Goal: Find contact information: Find contact information

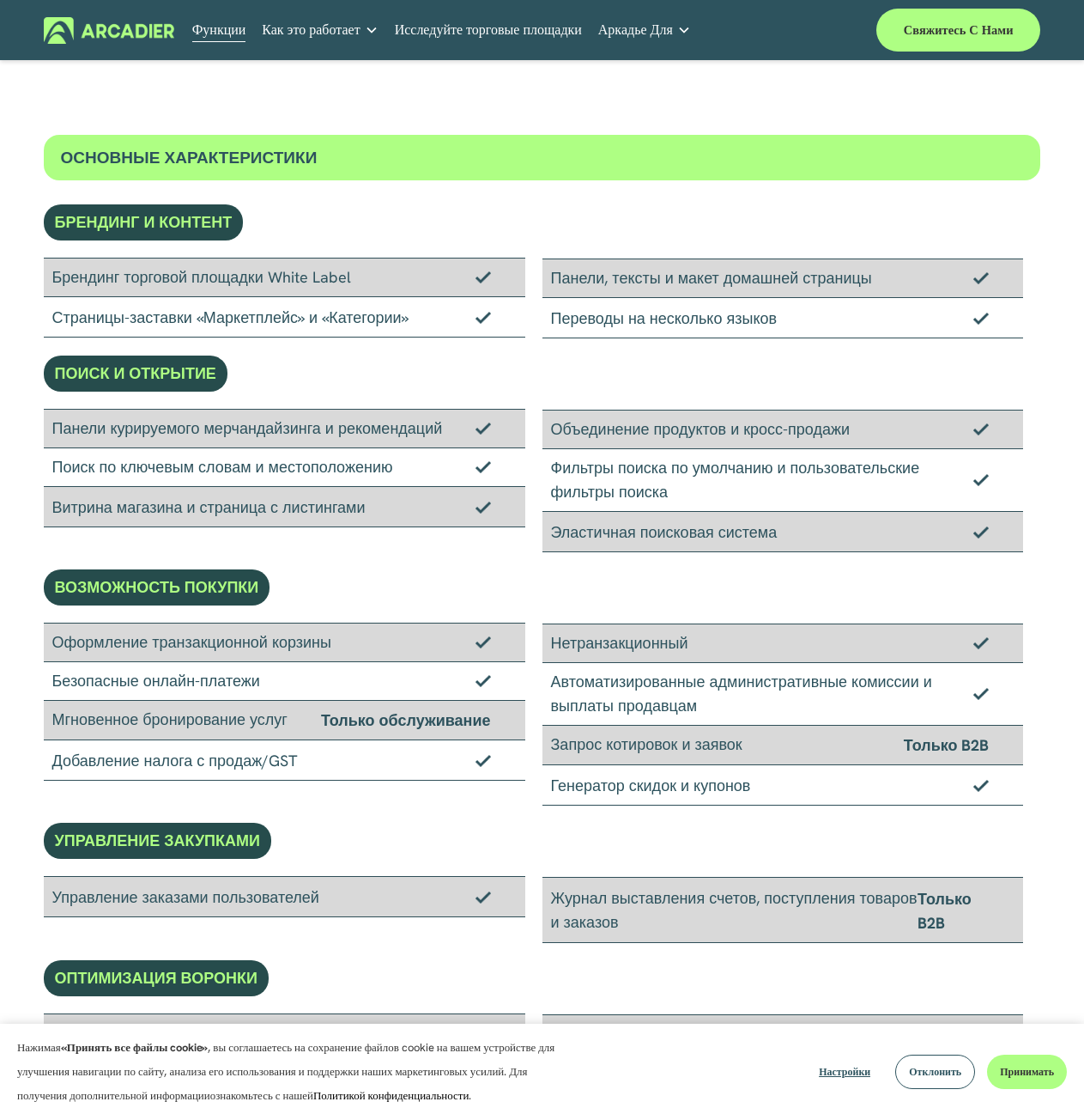
click at [142, 38] on img at bounding box center [109, 31] width 132 height 27
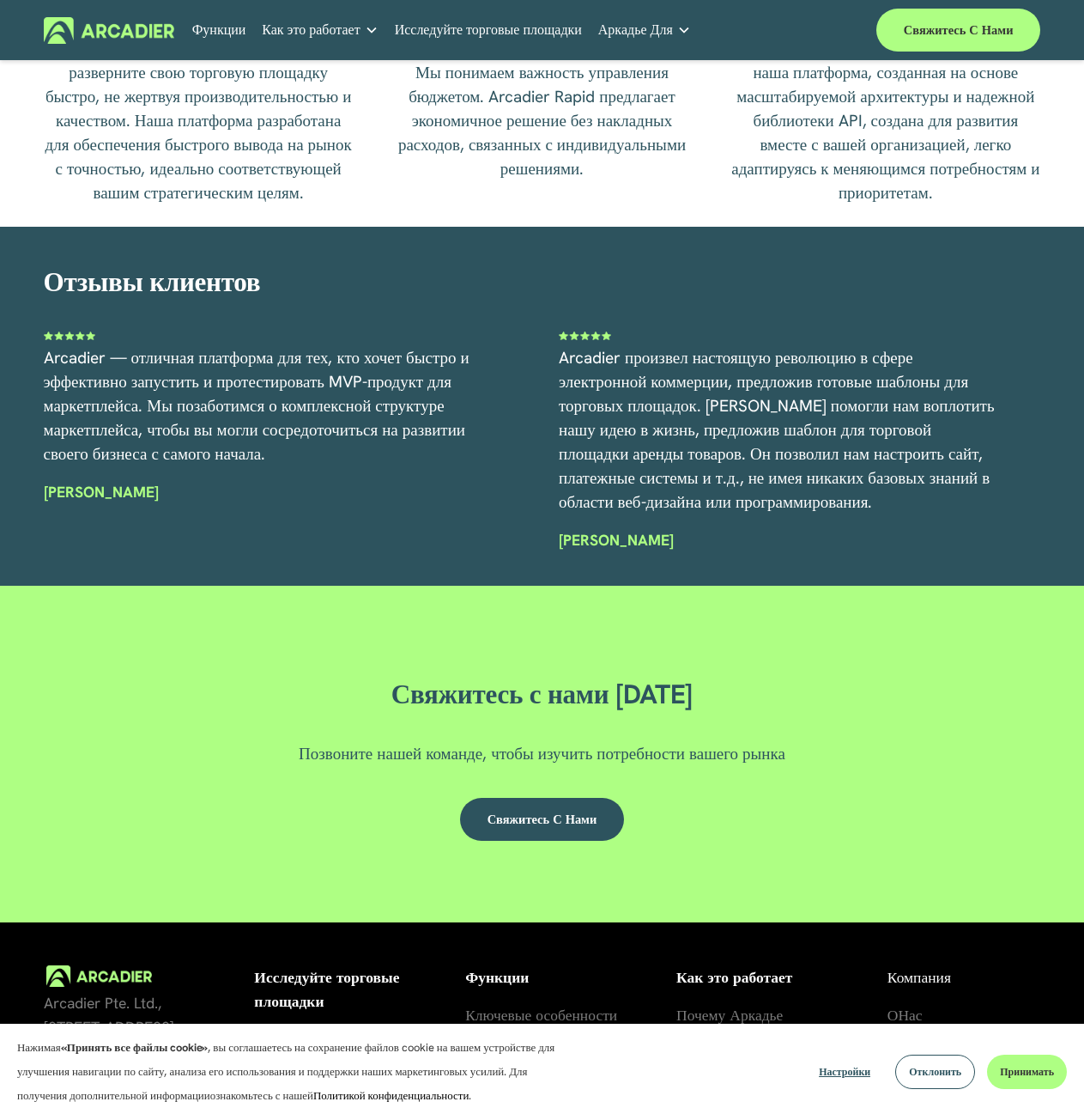
scroll to position [4230, 0]
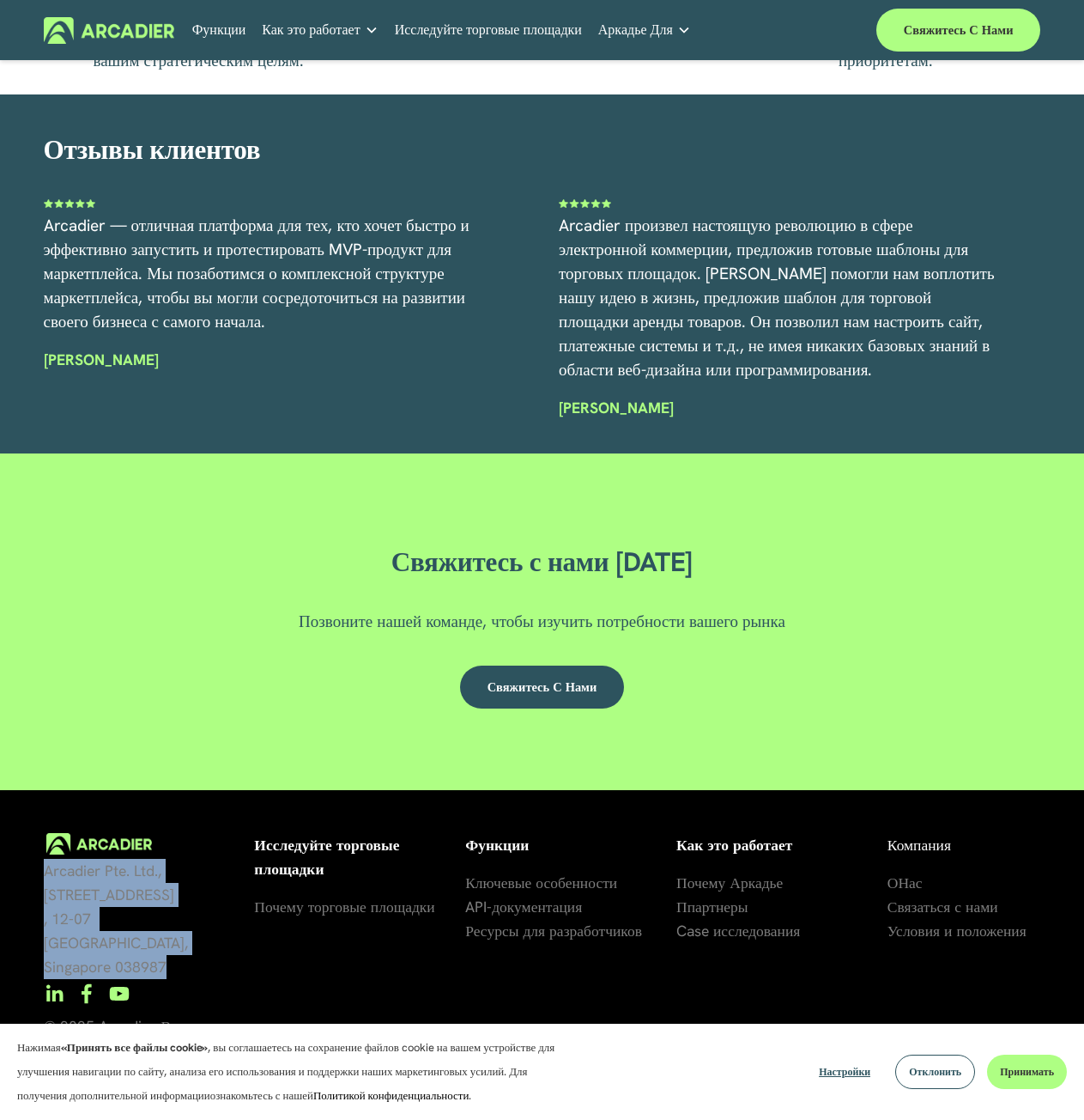
drag, startPoint x: 46, startPoint y: 889, endPoint x: 167, endPoint y: 958, distance: 139.3
click at [167, 958] on p "Arcadier Pte. Ltd., [STREET_ADDRESS]" at bounding box center [141, 919] width 195 height 120
click at [236, 964] on p "Arcadier Pte. Ltd., [STREET_ADDRESS]" at bounding box center [141, 919] width 195 height 120
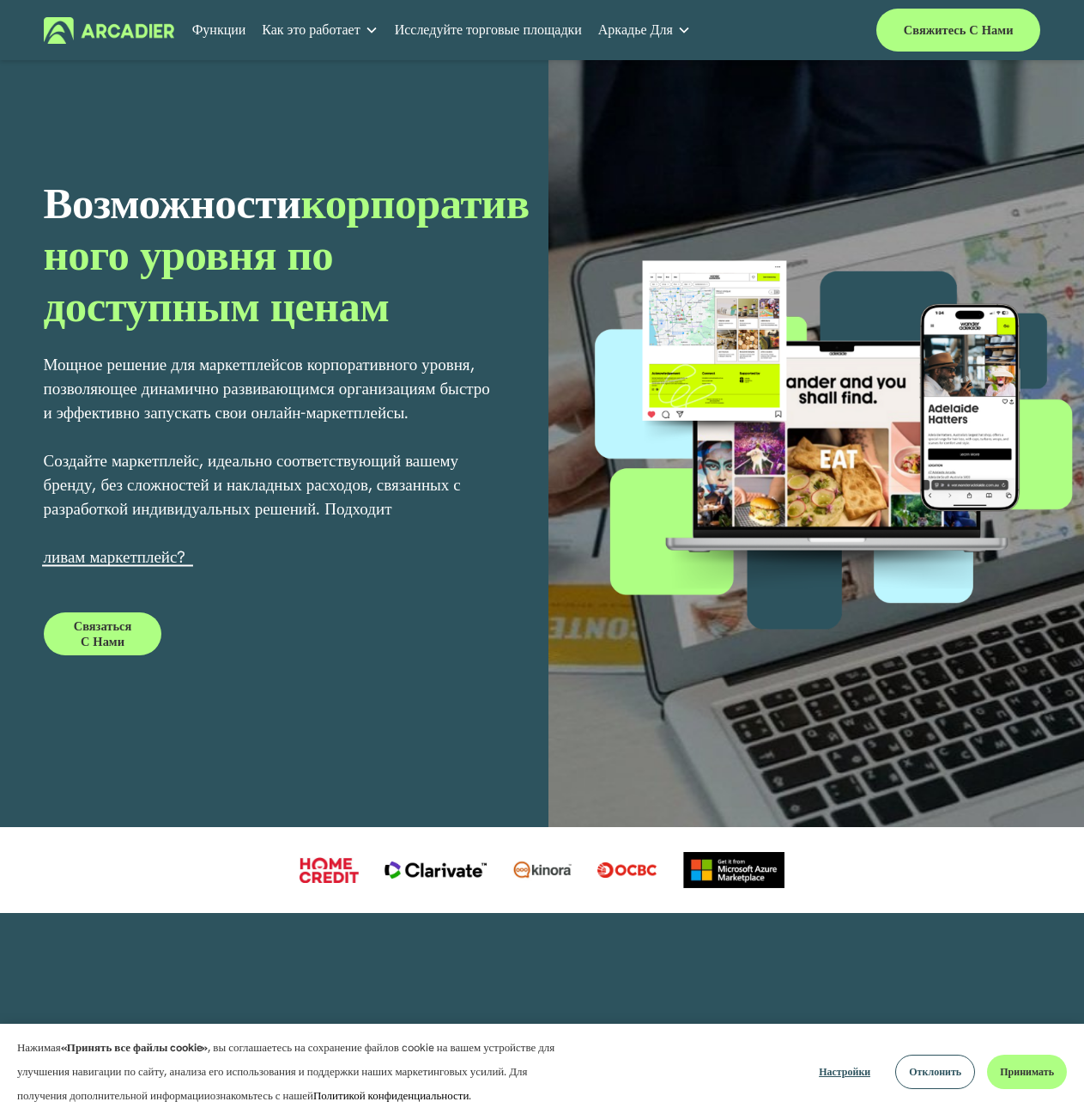
scroll to position [0, 0]
